Goal: Task Accomplishment & Management: Manage account settings

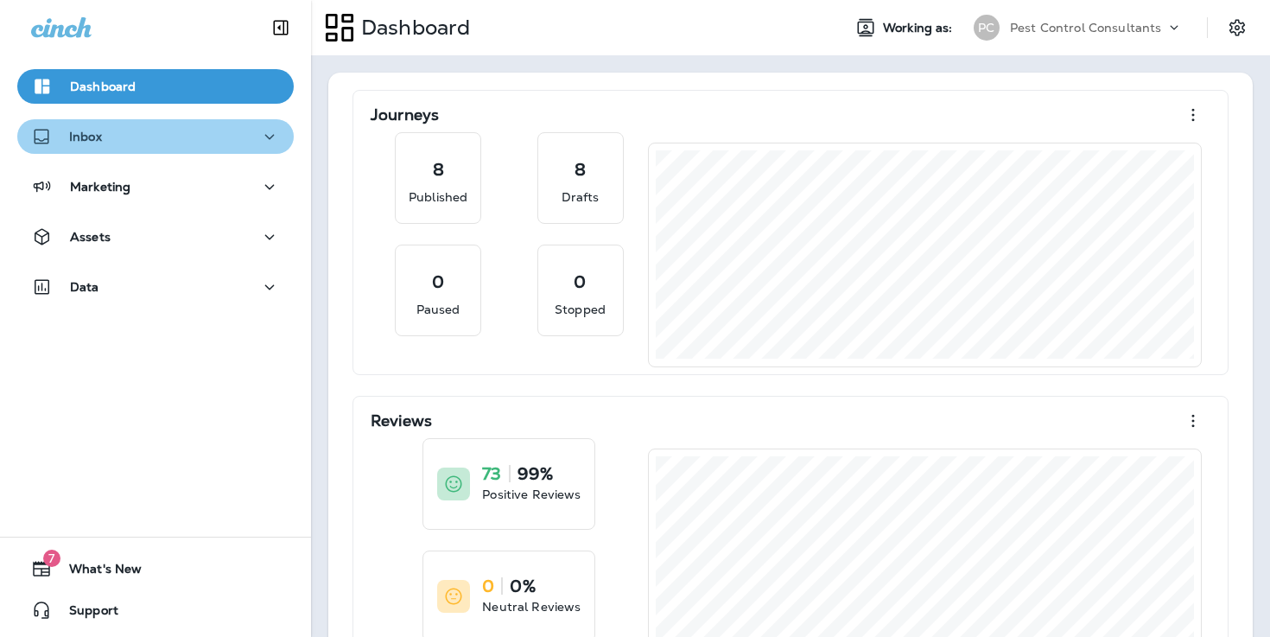
click at [218, 141] on div "Inbox" at bounding box center [155, 137] width 249 height 22
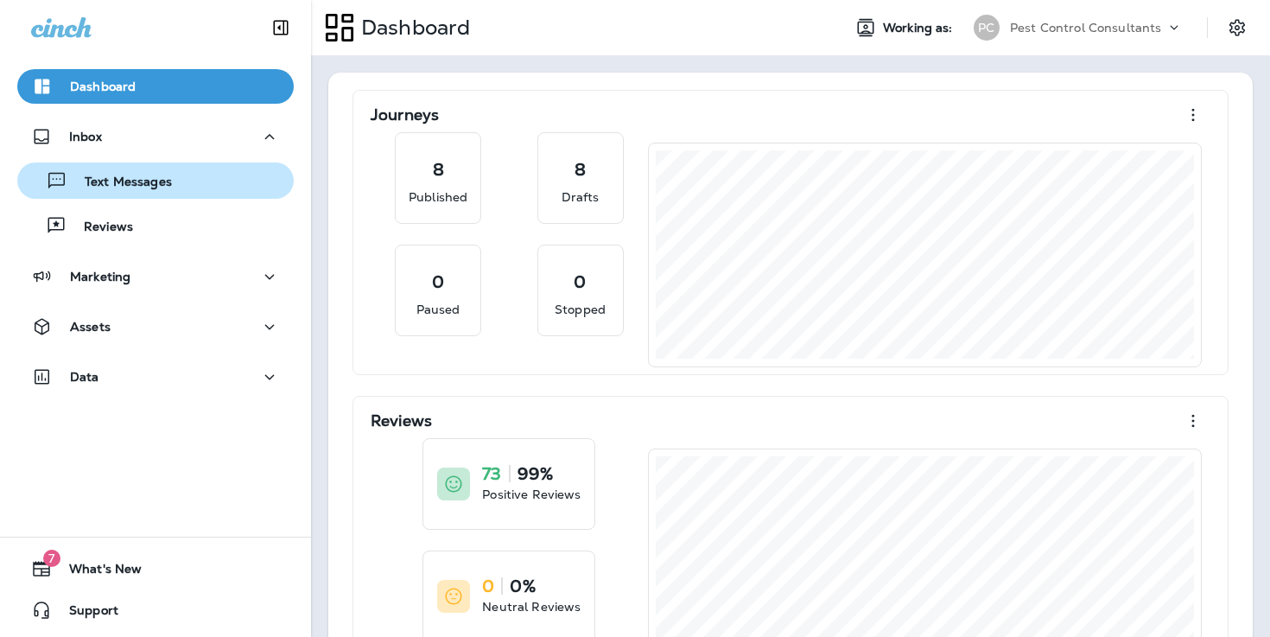
click at [189, 184] on div "Text Messages" at bounding box center [155, 181] width 263 height 26
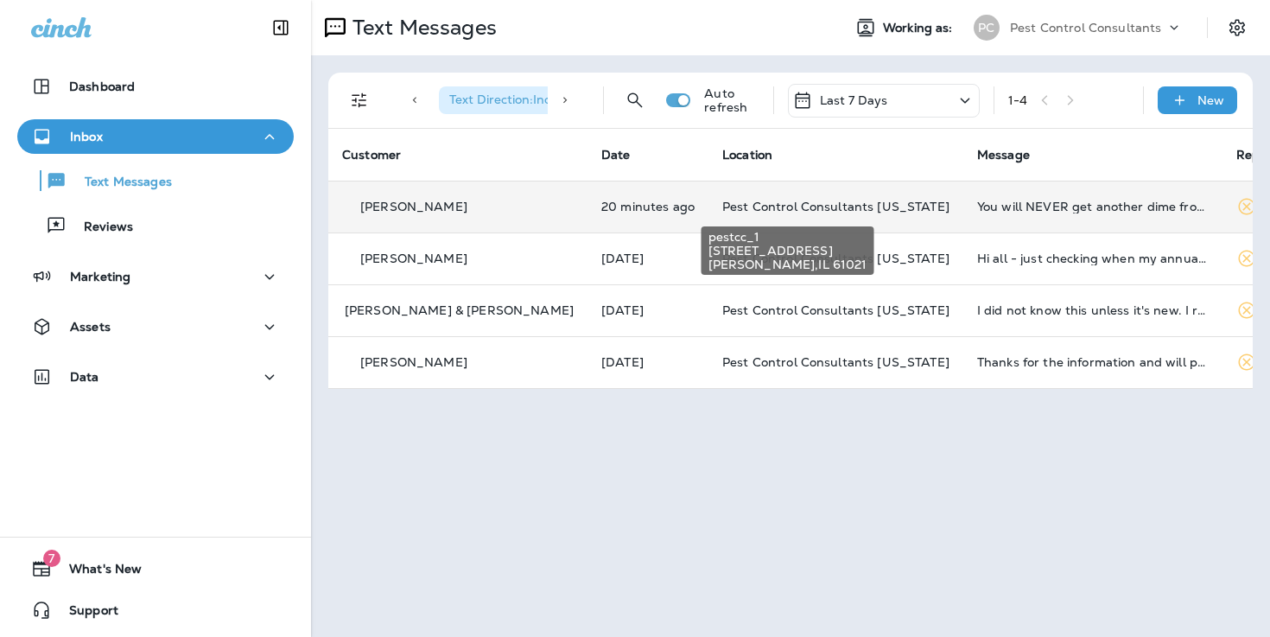
click at [727, 203] on span "Pest Control Consultants [US_STATE]" at bounding box center [835, 207] width 227 height 16
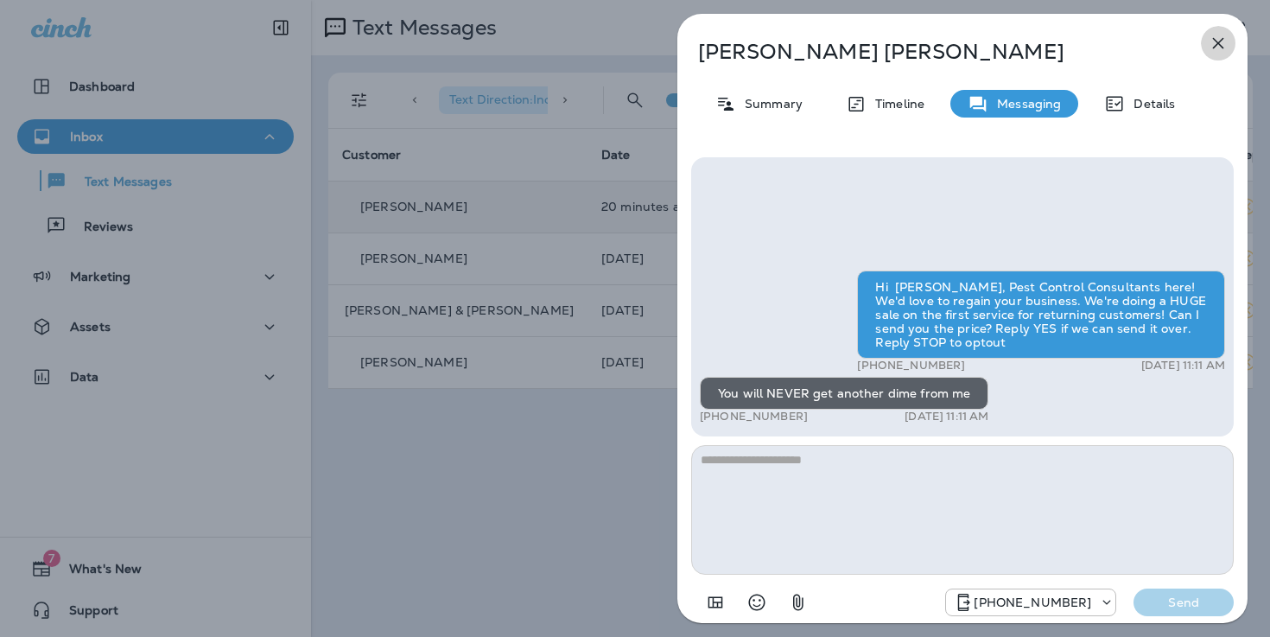
click at [1221, 46] on icon "button" at bounding box center [1218, 43] width 11 height 11
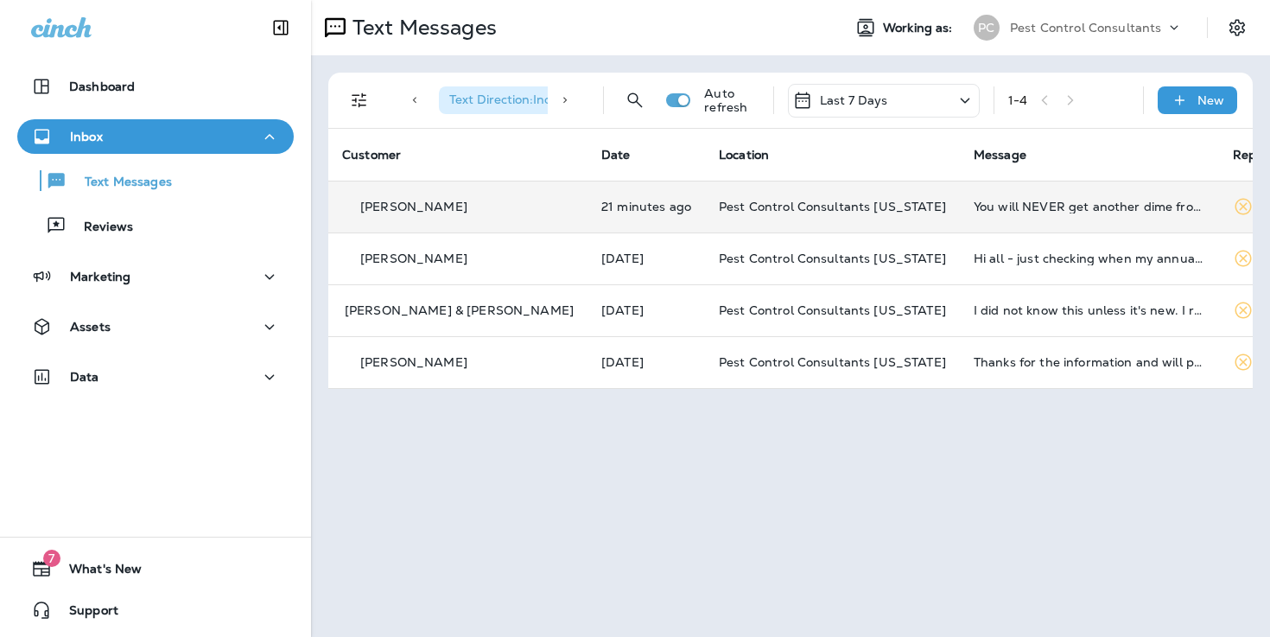
click at [404, 209] on p "[PERSON_NAME]" at bounding box center [413, 207] width 107 height 14
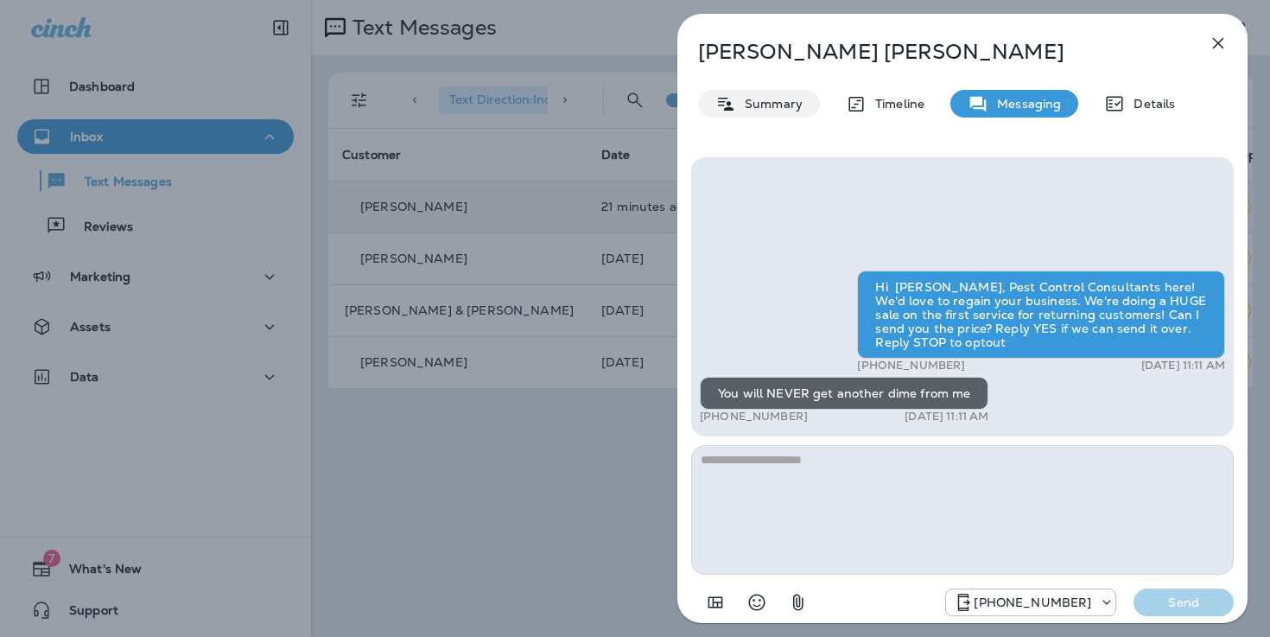
click at [789, 110] on p "Summary" at bounding box center [769, 104] width 67 height 14
